Goal: Check status

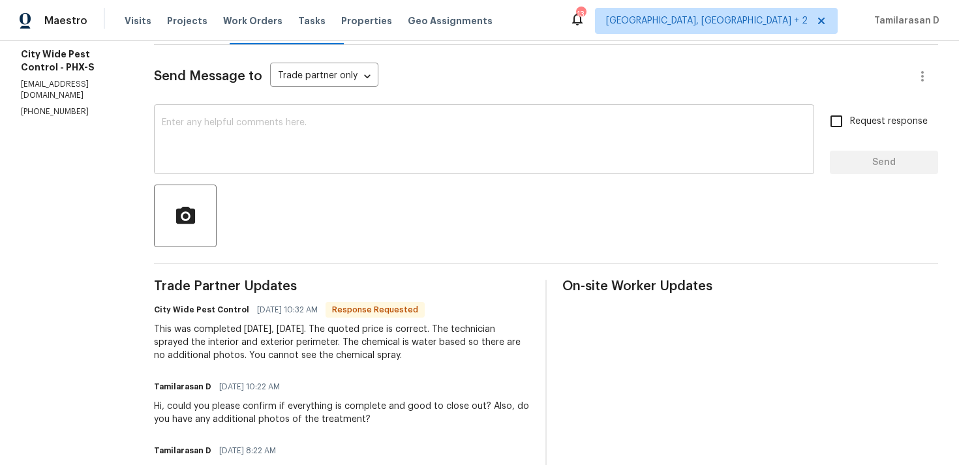
scroll to position [185, 0]
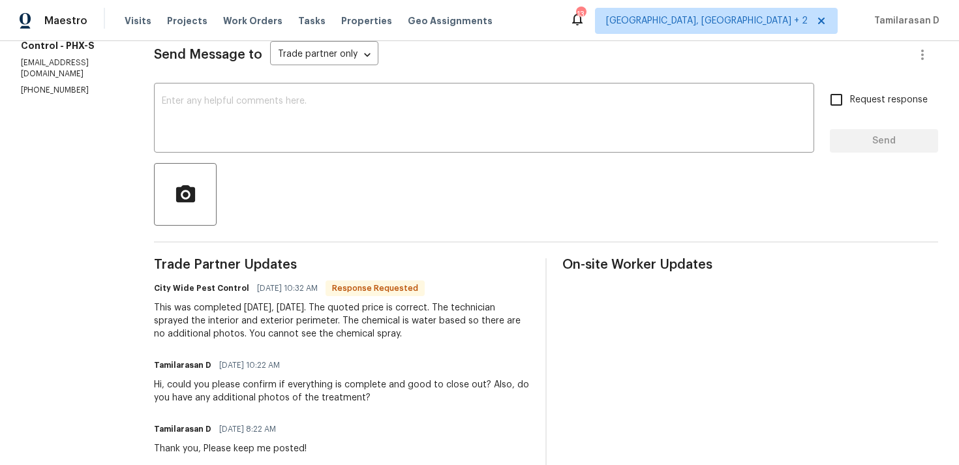
click at [282, 332] on div "This was completed [DATE], [DATE]. The quoted price is correct. The technician …" at bounding box center [342, 321] width 376 height 39
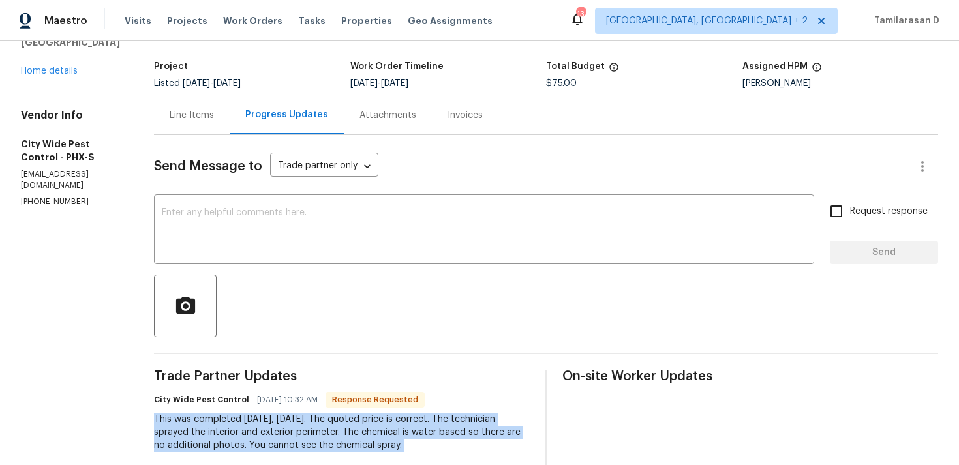
scroll to position [0, 0]
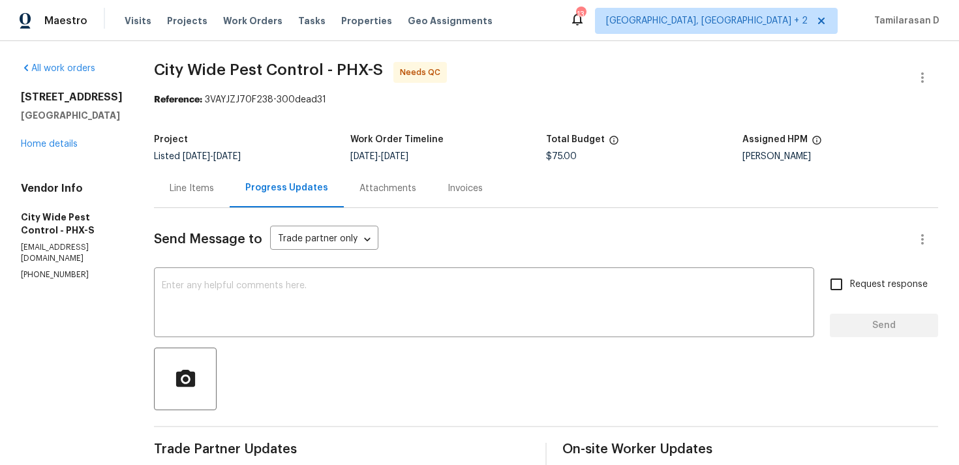
click at [188, 194] on div "Line Items" at bounding box center [192, 188] width 44 height 13
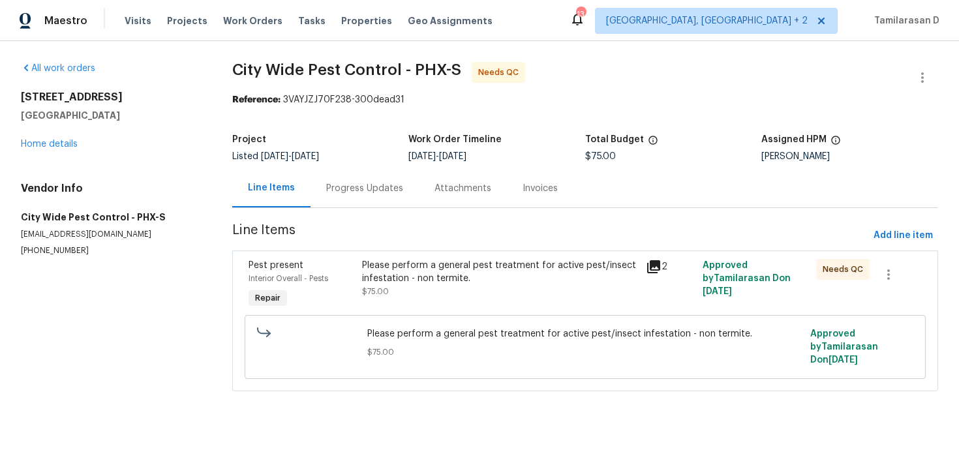
click at [443, 292] on div "Please perform a general pest treatment for active pest/insect infestation - no…" at bounding box center [500, 278] width 276 height 39
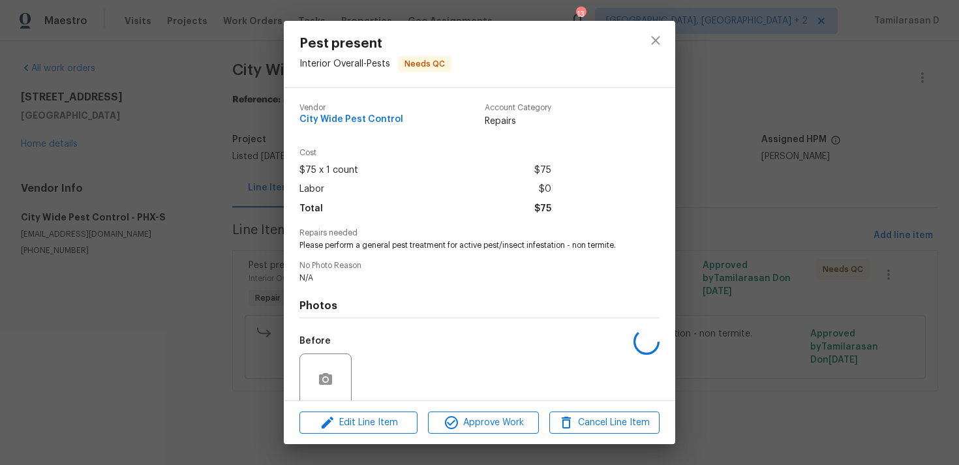
scroll to position [102, 0]
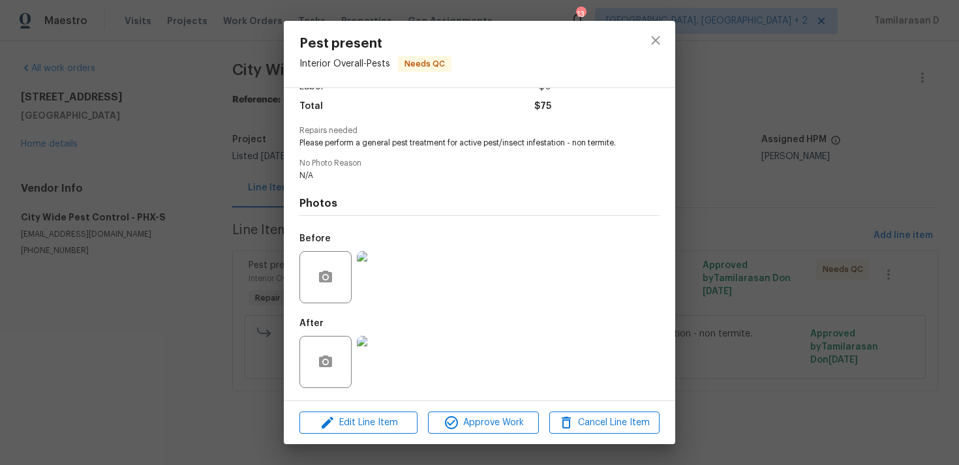
click at [179, 264] on div "Pest present Interior Overall - Pests Needs QC Vendor City Wide Pest Control Ac…" at bounding box center [479, 232] width 959 height 465
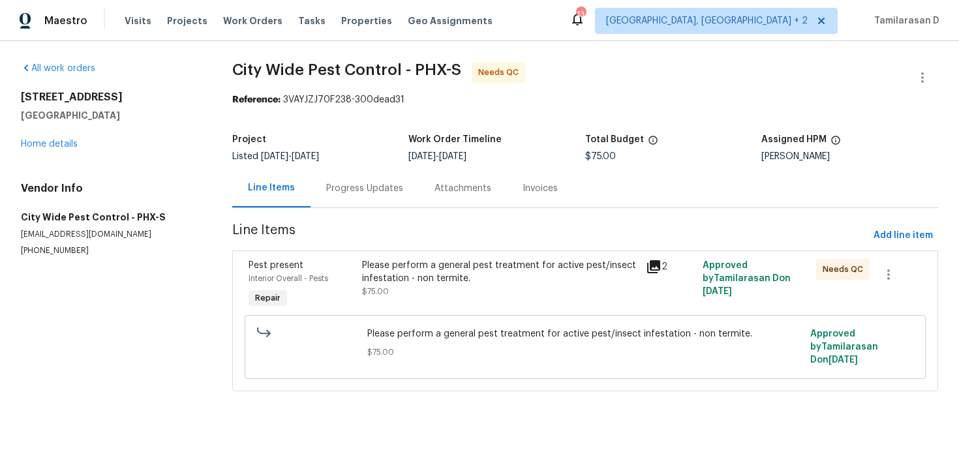
click at [364, 211] on section "City Wide Pest Control - PHX-S Needs QC Reference: 3VAYJZJ70F238-300dead31 Proj…" at bounding box center [585, 234] width 706 height 345
click at [359, 178] on div "Progress Updates" at bounding box center [365, 188] width 108 height 39
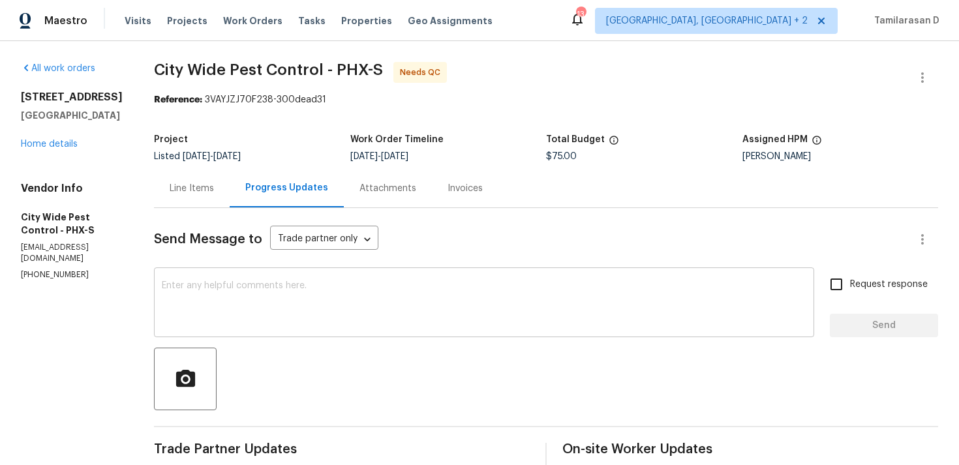
scroll to position [366, 0]
